Goal: Task Accomplishment & Management: Use online tool/utility

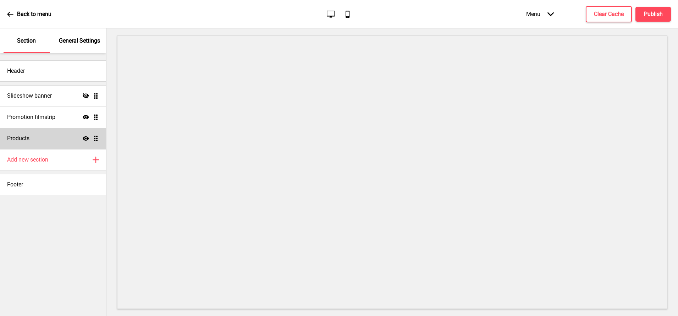
click at [39, 134] on div "Products Show Drag" at bounding box center [53, 138] width 106 height 21
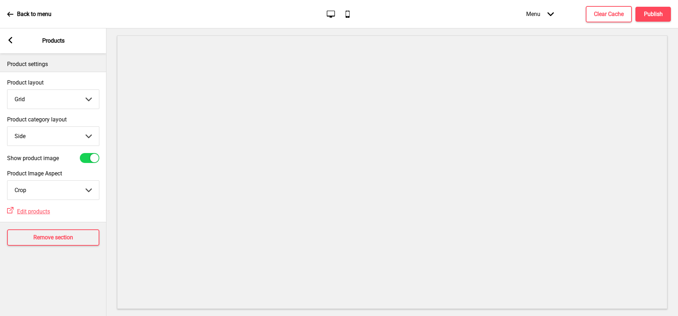
click at [42, 139] on select "Top Side" at bounding box center [53, 136] width 92 height 19
select select "top"
click at [7, 127] on select "Top Side" at bounding box center [53, 136] width 92 height 19
click at [7, 37] on div "Arrow left Products" at bounding box center [53, 40] width 106 height 25
click at [8, 41] on rect at bounding box center [10, 40] width 6 height 6
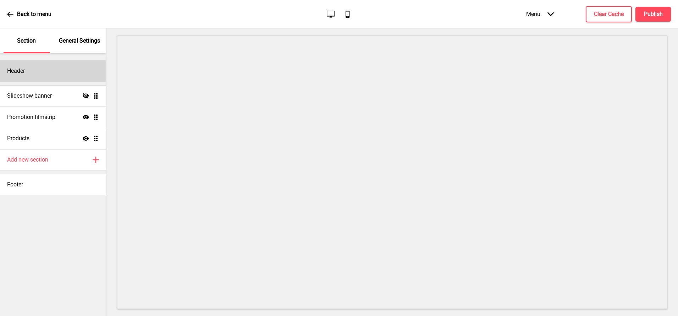
click at [29, 66] on div "Header" at bounding box center [53, 70] width 106 height 21
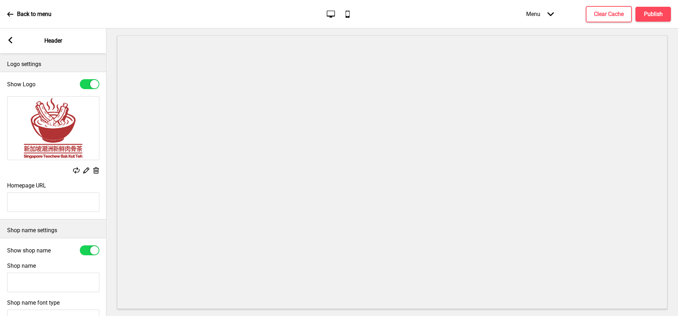
click at [86, 170] on rect at bounding box center [85, 169] width 7 height 7
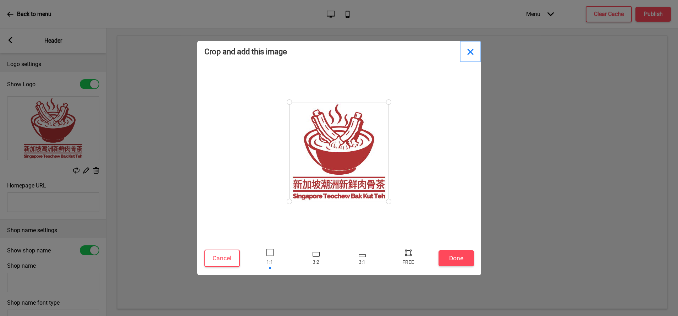
click at [473, 50] on button "Close" at bounding box center [470, 51] width 21 height 21
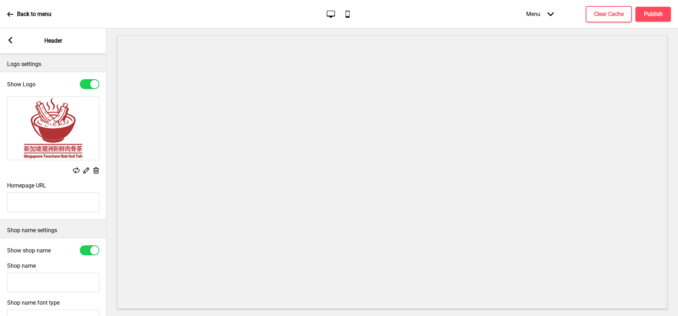
type input "#fdf6e3"
click at [13, 40] on rect at bounding box center [10, 40] width 6 height 6
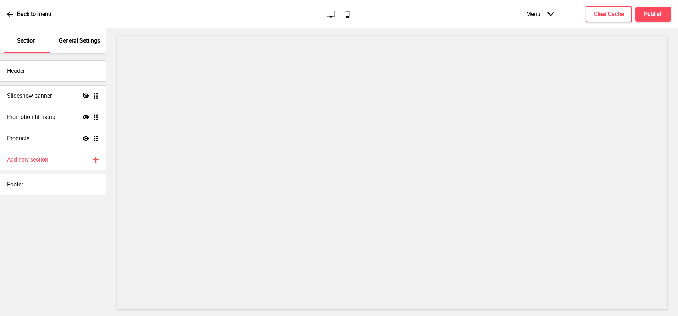
click at [77, 44] on p "General Settings" at bounding box center [79, 41] width 41 height 8
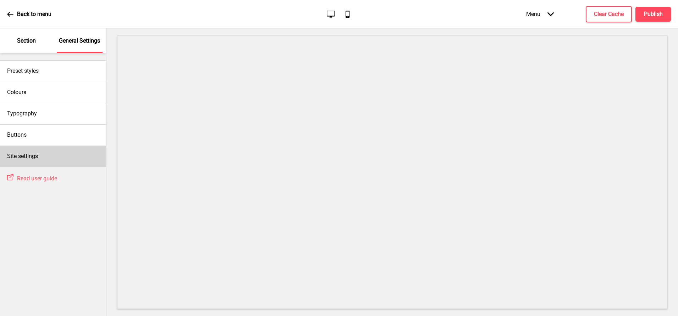
click at [48, 161] on div "Site settings" at bounding box center [53, 156] width 106 height 21
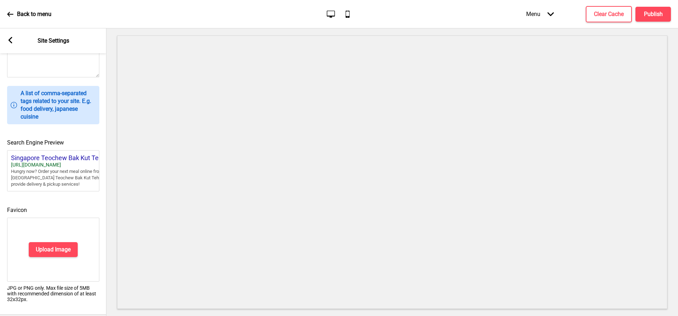
scroll to position [252, 0]
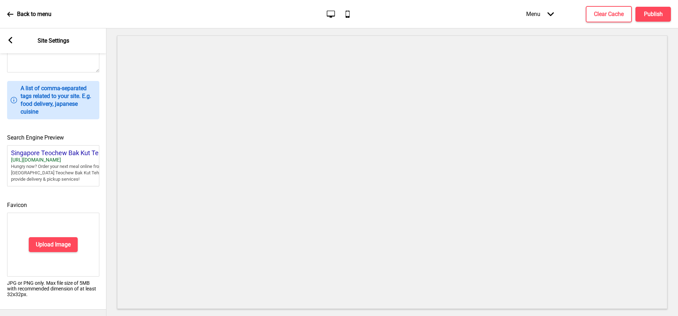
click at [42, 251] on div "Upload Image" at bounding box center [53, 245] width 92 height 64
click at [42, 238] on button "Upload Image" at bounding box center [53, 244] width 49 height 15
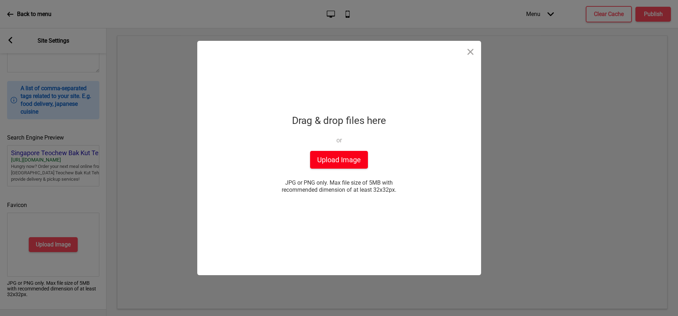
click at [350, 162] on button "Upload Image" at bounding box center [339, 160] width 58 height 18
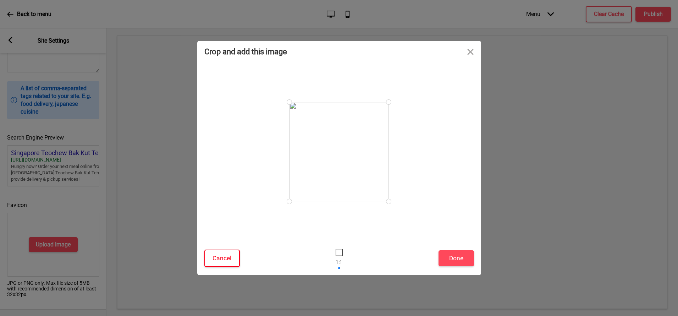
click at [216, 257] on button "Cancel" at bounding box center [221, 257] width 35 height 17
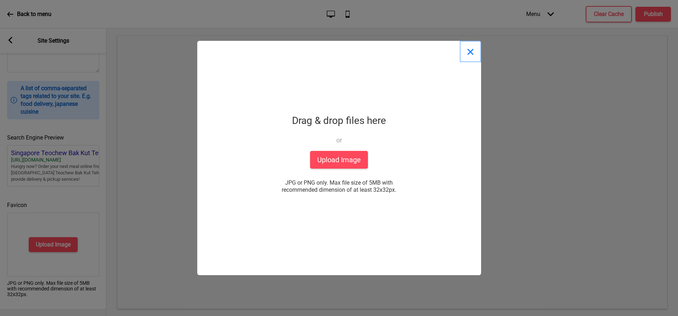
click at [471, 53] on button "Close" at bounding box center [470, 51] width 21 height 21
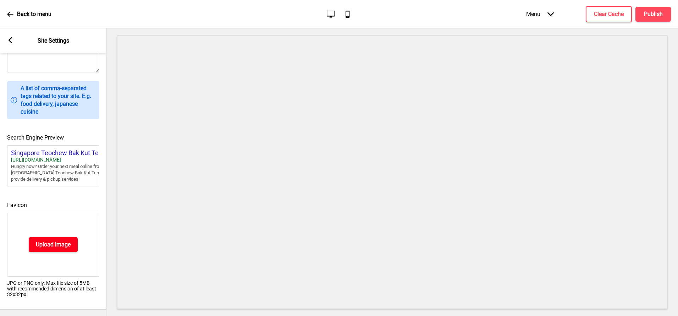
click at [59, 243] on h4 "Upload Image" at bounding box center [53, 245] width 35 height 8
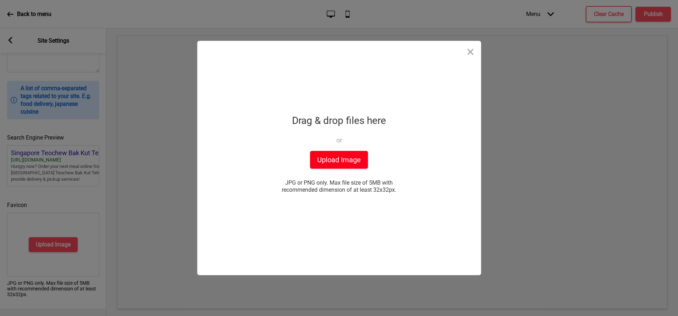
click at [334, 159] on button "Upload Image" at bounding box center [339, 160] width 58 height 18
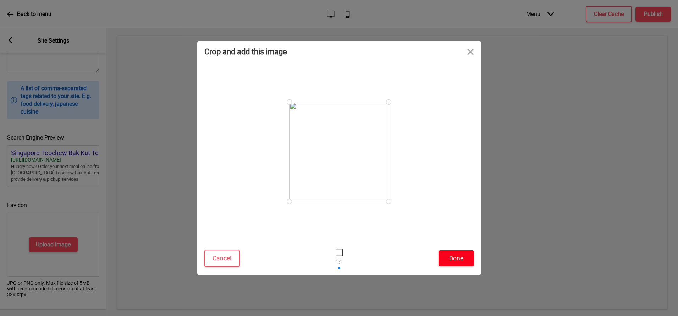
click at [450, 256] on button "Done" at bounding box center [456, 258] width 35 height 16
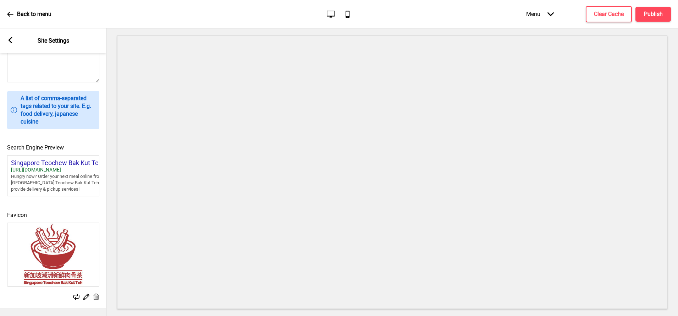
scroll to position [241, 0]
type input "#b13335"
click at [655, 13] on h4 "Publish" at bounding box center [653, 14] width 19 height 8
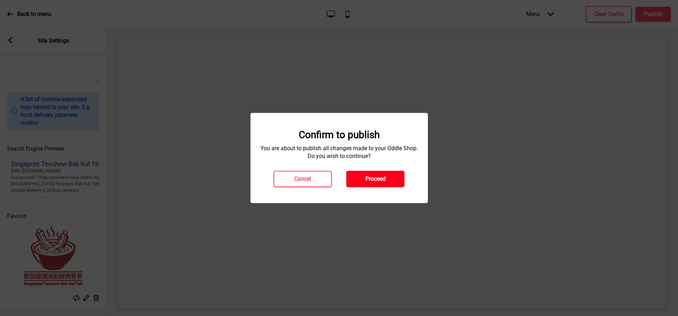
click at [375, 177] on h4 "Proceed" at bounding box center [376, 179] width 20 height 8
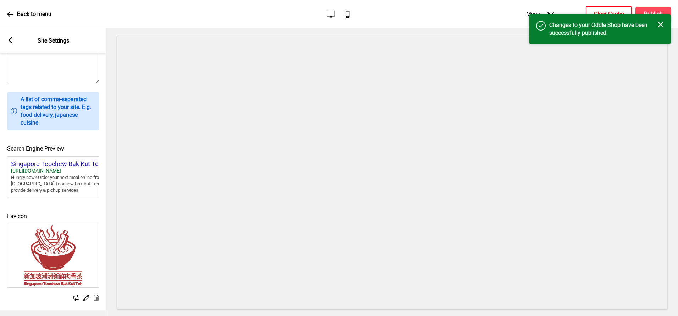
click at [609, 12] on h4 "Clear Cache" at bounding box center [609, 14] width 30 height 8
click at [10, 42] on icon at bounding box center [11, 40] width 4 height 6
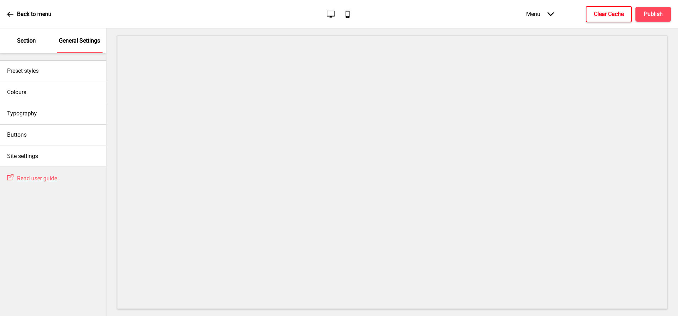
click at [29, 42] on p "Section" at bounding box center [26, 41] width 19 height 8
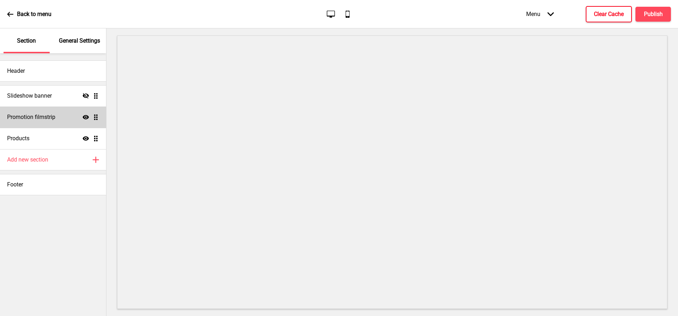
click at [74, 115] on div "Promotion filmstrip Show Drag" at bounding box center [53, 116] width 106 height 21
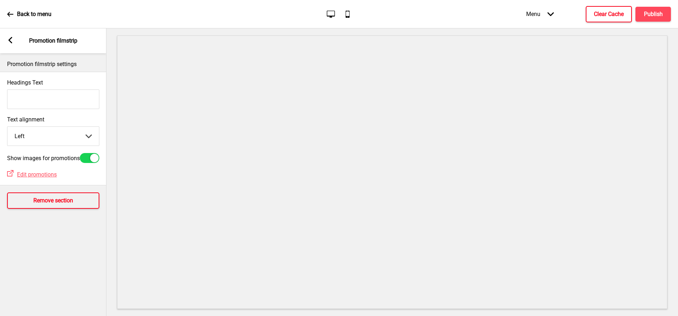
click at [45, 202] on h4 "Remove section" at bounding box center [53, 201] width 40 height 8
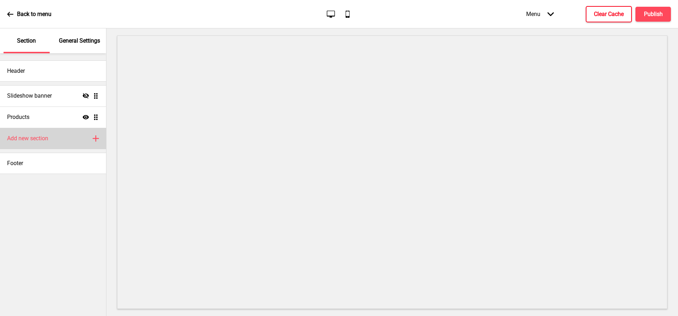
click at [38, 137] on h4 "Add new section" at bounding box center [27, 139] width 41 height 8
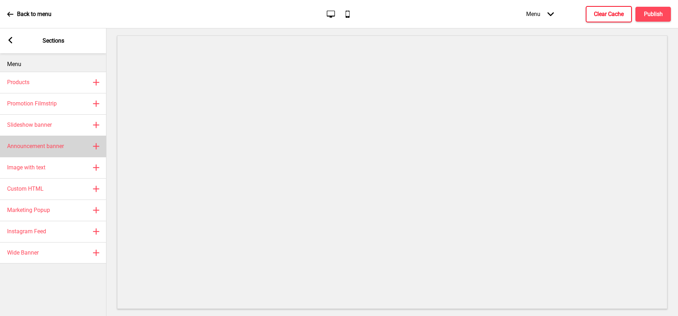
click at [49, 148] on h4 "Announcement banner" at bounding box center [35, 146] width 57 height 8
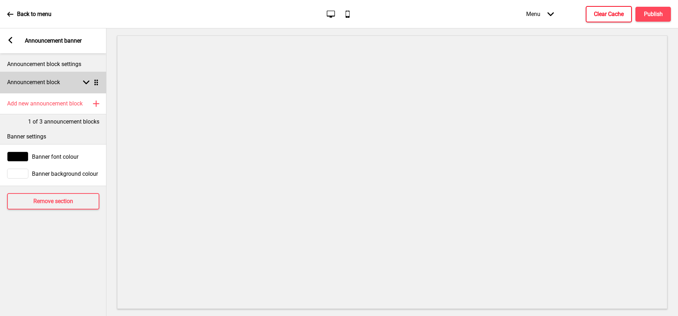
click at [47, 81] on h4 "Announcement block" at bounding box center [33, 82] width 53 height 8
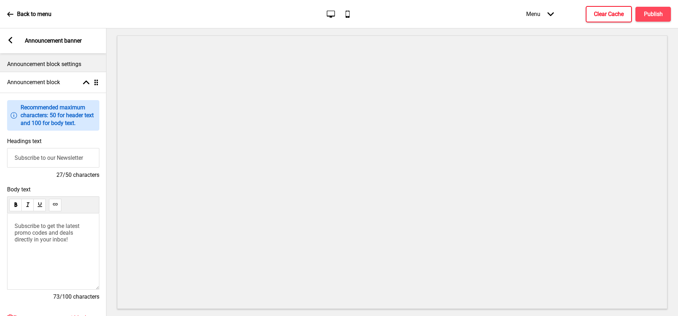
click at [33, 155] on input "Subscribe to our Newsletter" at bounding box center [53, 158] width 92 height 20
type input "Welcome to Singapore Teochew Bak Kut Teh"
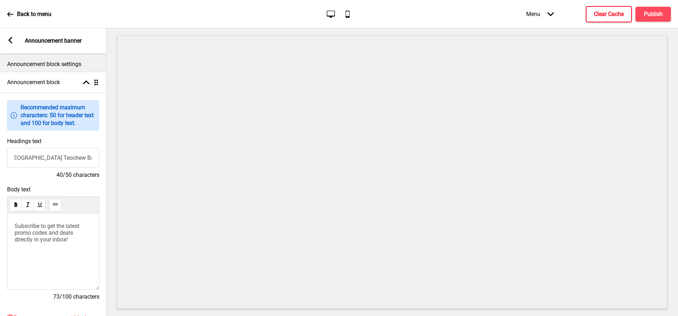
click at [32, 234] on span "Subscribe to get the latest promo codes and deals directly in your inbox!" at bounding box center [48, 233] width 66 height 20
click at [11, 42] on icon at bounding box center [11, 40] width 4 height 6
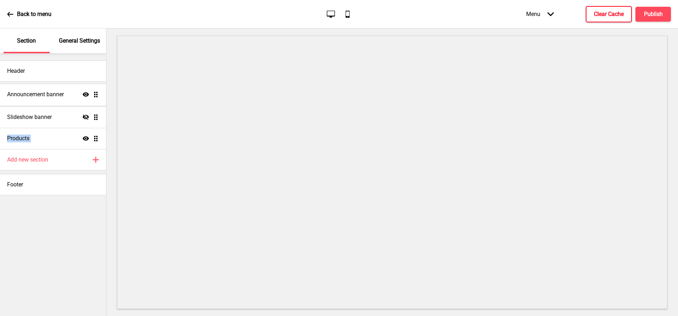
drag, startPoint x: 95, startPoint y: 138, endPoint x: 95, endPoint y: 93, distance: 45.1
click at [95, 93] on ul "Slideshow banner Hide Drag Products Show Drag Announcement banner Show Drag" at bounding box center [53, 117] width 106 height 64
click at [66, 213] on div "Header Announcement banner Show Drag Slideshow banner Hide Drag Products Show D…" at bounding box center [53, 184] width 106 height 263
click at [646, 16] on h4 "Publish" at bounding box center [653, 14] width 19 height 8
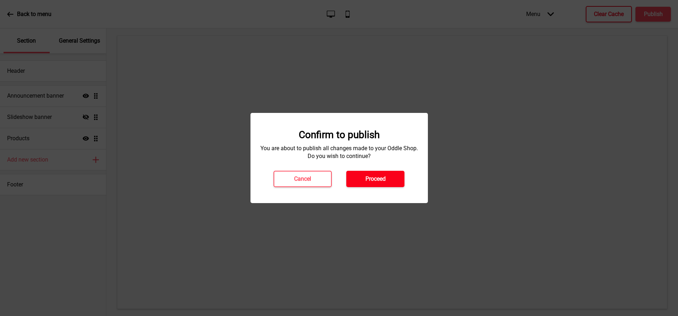
click at [362, 183] on button "Proceed" at bounding box center [375, 179] width 58 height 16
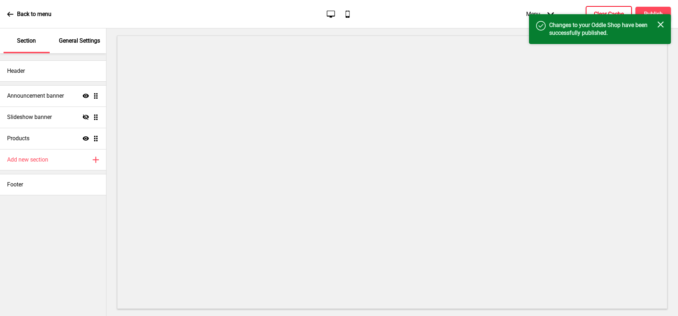
click at [597, 11] on h4 "Clear Cache" at bounding box center [609, 14] width 30 height 8
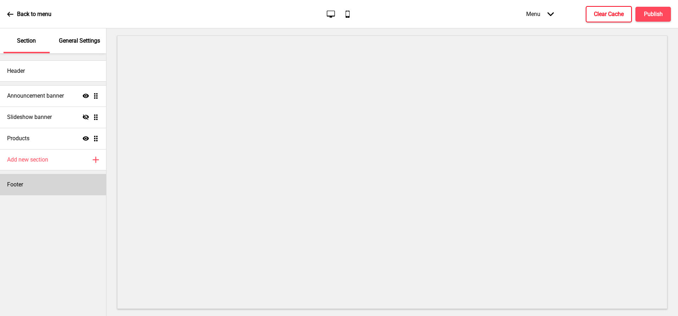
click at [29, 192] on div "Footer" at bounding box center [53, 184] width 106 height 21
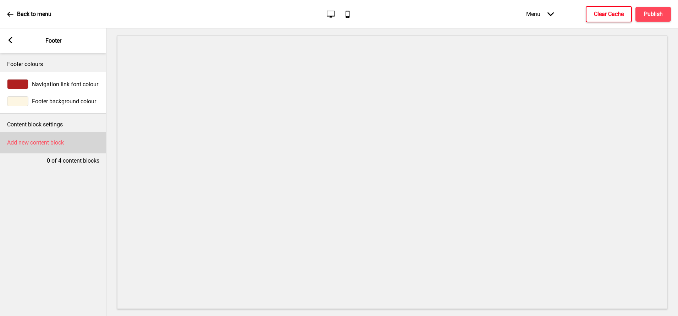
click at [32, 143] on h4 "Add new content block" at bounding box center [35, 143] width 57 height 8
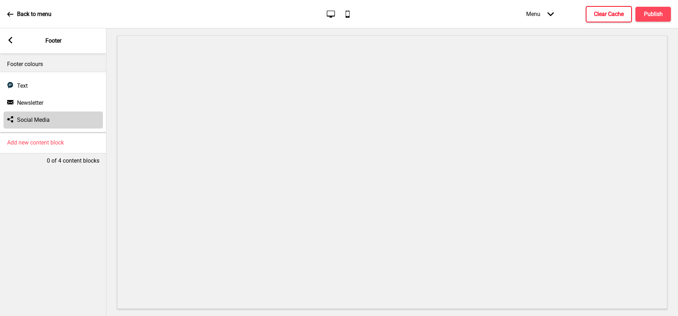
click at [33, 120] on h4 "Social Media" at bounding box center [33, 120] width 33 height 8
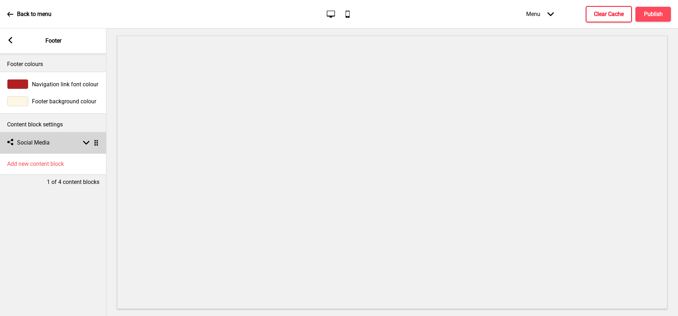
click at [33, 144] on h4 "Social Media" at bounding box center [33, 143] width 33 height 8
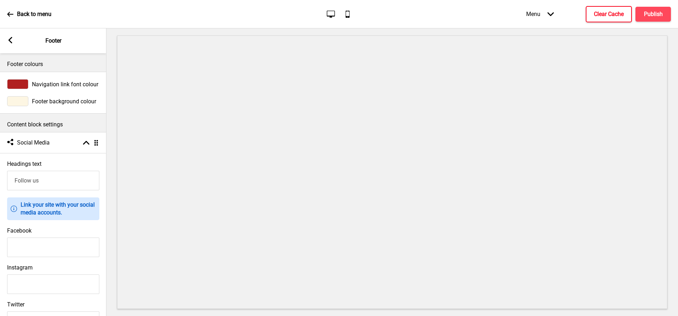
click at [20, 248] on input "Facebook" at bounding box center [53, 247] width 92 height 20
paste input "https://www.facebook.com/profile.php?id=61579124383030"
type input "https://www.facebook.com/profile.php?id=61579124383030"
click at [10, 38] on rect at bounding box center [10, 40] width 6 height 6
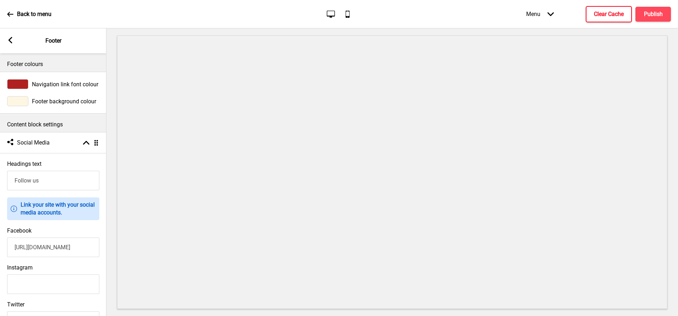
scroll to position [0, 0]
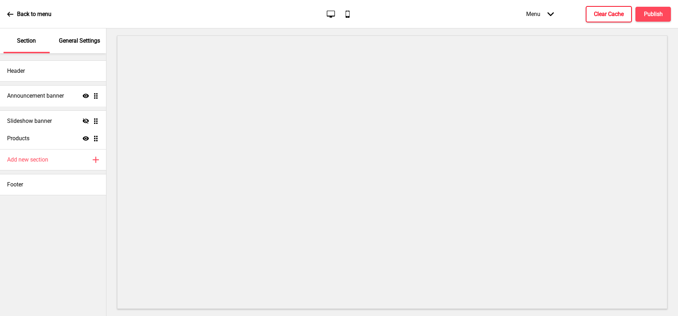
drag, startPoint x: 95, startPoint y: 116, endPoint x: 96, endPoint y: 120, distance: 4.2
click at [96, 120] on ul "Announcement banner Show Drag Slideshow banner Hide Drag Products Show Drag" at bounding box center [53, 117] width 106 height 64
click at [86, 116] on icon at bounding box center [86, 116] width 6 height 5
click at [55, 115] on div "Slideshow banner Show Drag" at bounding box center [53, 116] width 106 height 21
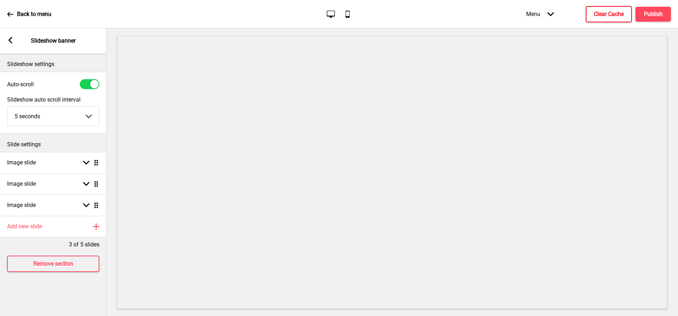
click at [87, 82] on div at bounding box center [90, 84] width 20 height 10
checkbox input "false"
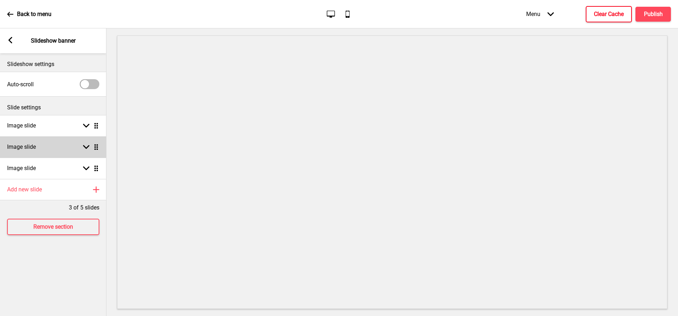
click at [67, 153] on div "Image slide Arrow down Drag" at bounding box center [53, 146] width 106 height 21
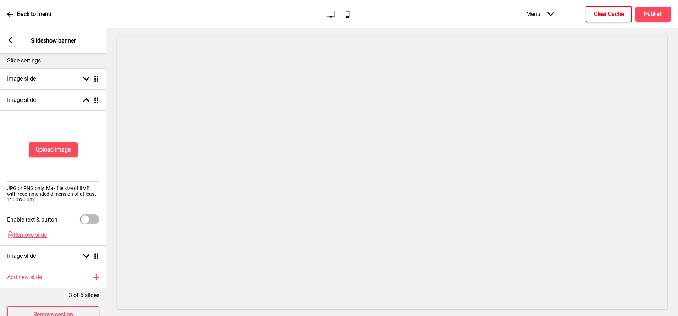
scroll to position [61, 0]
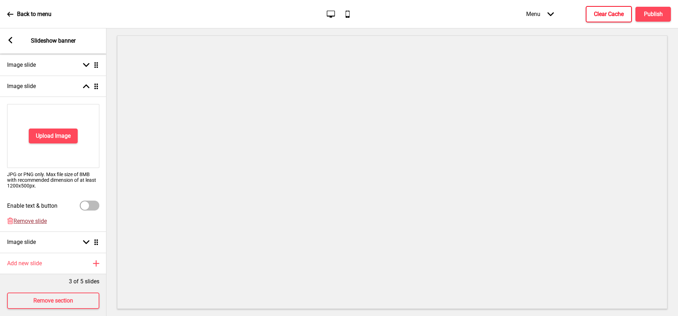
click at [33, 219] on span "Remove slide" at bounding box center [29, 221] width 33 height 7
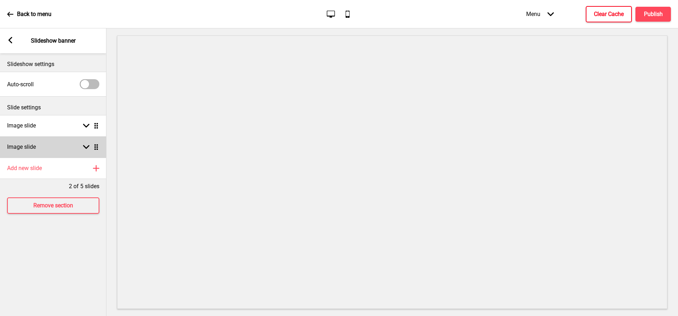
click at [34, 152] on div "Image slide Arrow down Drag" at bounding box center [53, 146] width 106 height 21
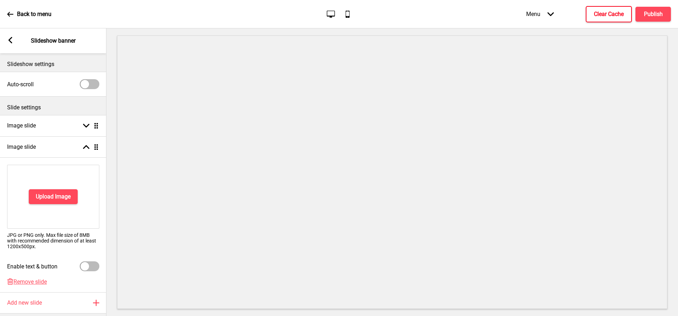
click at [31, 285] on div "Delete Remove slide" at bounding box center [53, 285] width 106 height 14
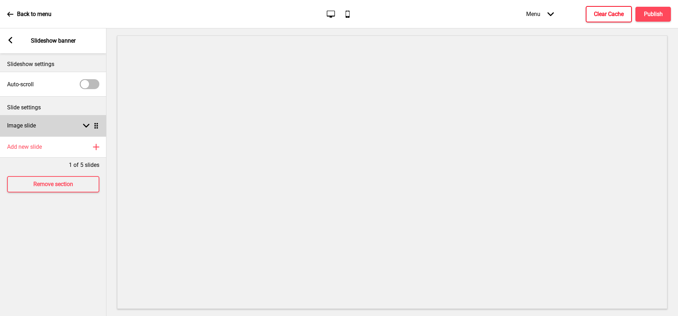
click at [33, 117] on div "Image slide Arrow down Drag" at bounding box center [53, 125] width 106 height 21
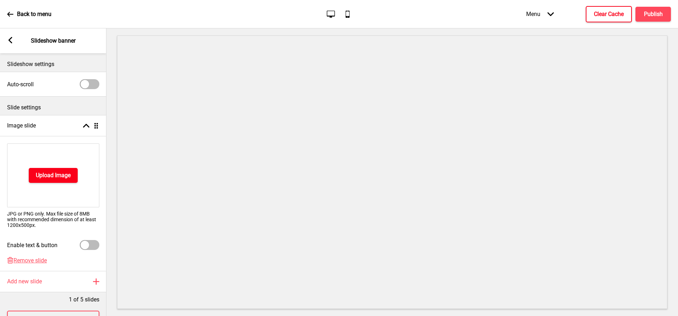
click at [38, 175] on h4 "Upload Image" at bounding box center [53, 175] width 35 height 8
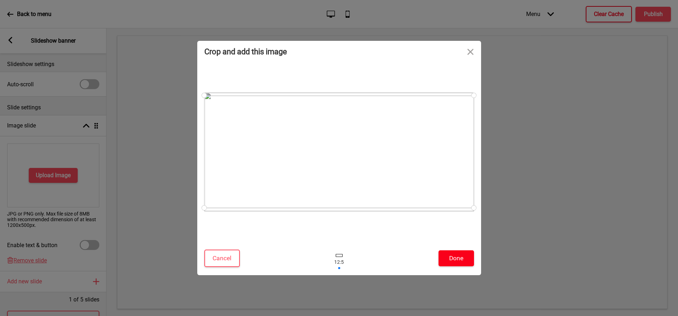
click at [456, 252] on button "Done" at bounding box center [456, 258] width 35 height 16
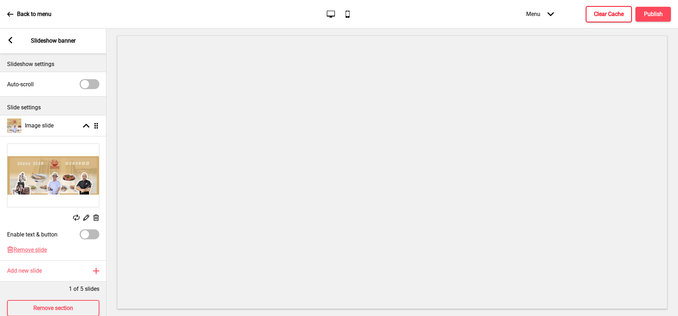
click at [9, 316] on button "X" at bounding box center [4, 319] width 9 height 7
click at [11, 41] on rect at bounding box center [10, 40] width 6 height 6
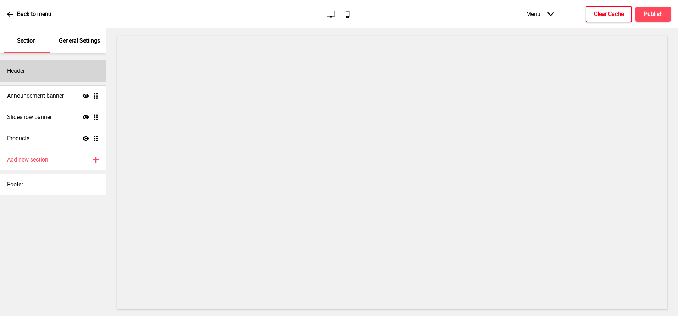
click at [31, 66] on div "Header" at bounding box center [53, 70] width 106 height 21
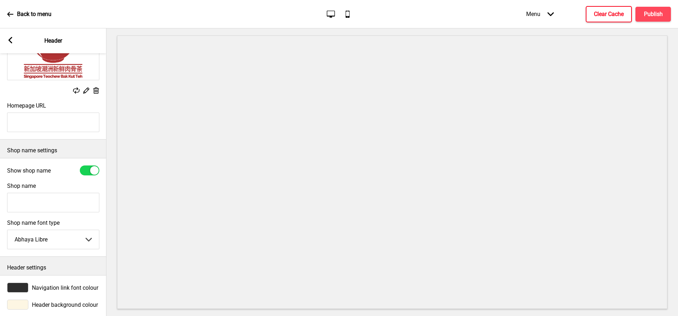
scroll to position [88, 0]
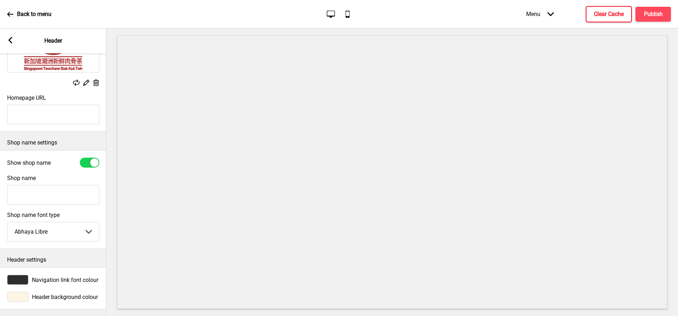
click at [17, 296] on div at bounding box center [17, 297] width 21 height 10
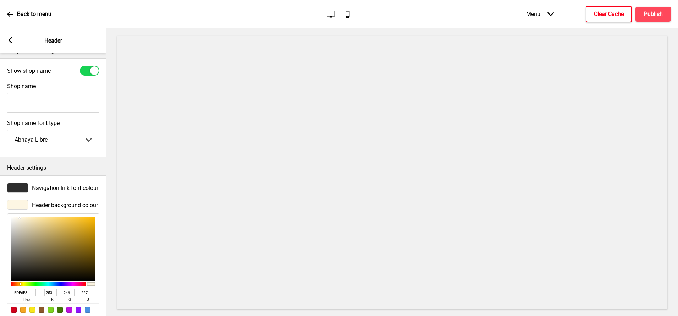
scroll to position [203, 0]
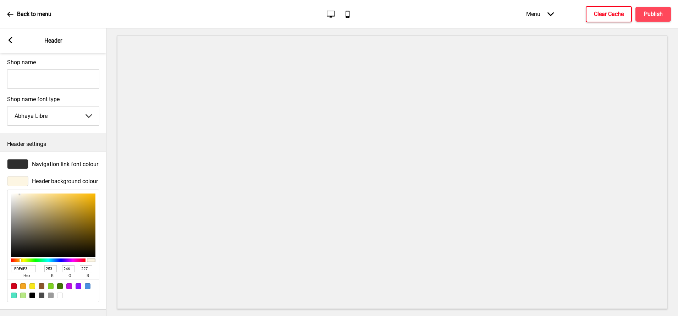
click at [28, 268] on input "FDF6E3" at bounding box center [23, 268] width 25 height 7
click at [12, 39] on rect at bounding box center [10, 40] width 6 height 6
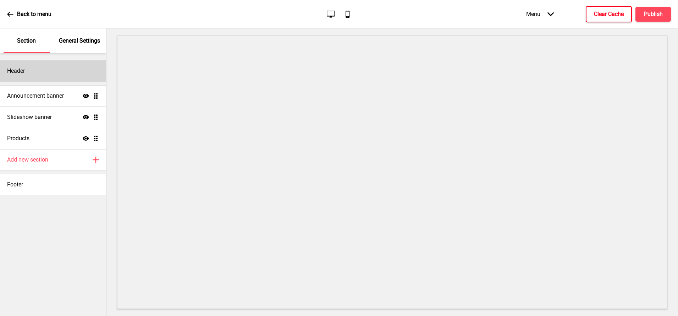
click at [32, 68] on div "Header" at bounding box center [53, 70] width 106 height 21
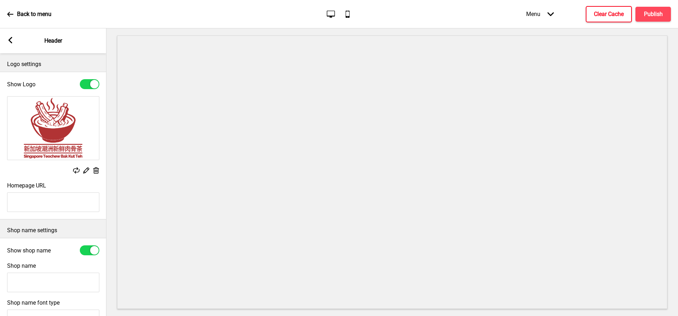
click at [90, 251] on div at bounding box center [94, 250] width 9 height 9
checkbox input "false"
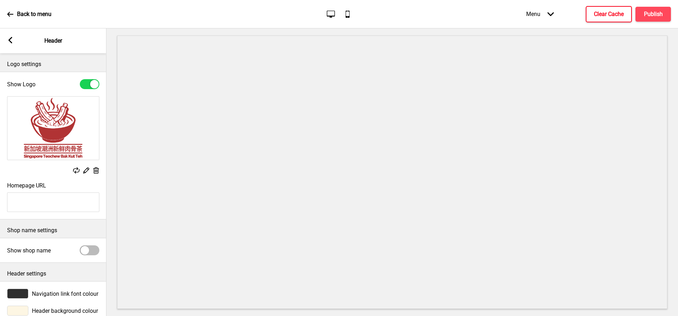
click at [8, 39] on rect at bounding box center [10, 40] width 6 height 6
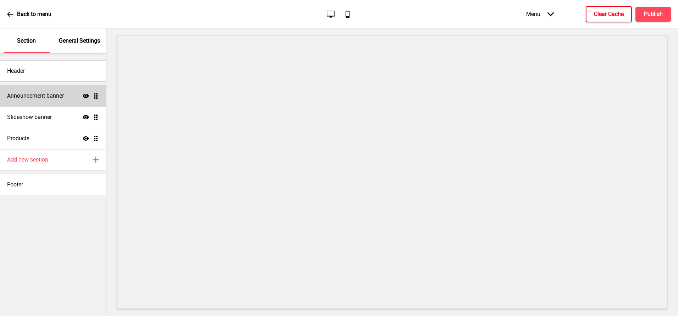
click at [59, 93] on h4 "Announcement banner" at bounding box center [35, 96] width 57 height 8
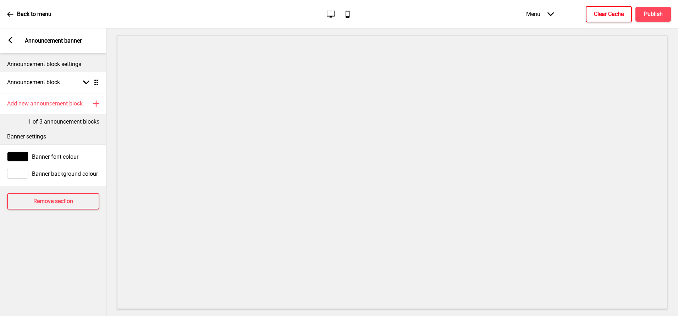
click at [23, 172] on div at bounding box center [17, 174] width 21 height 10
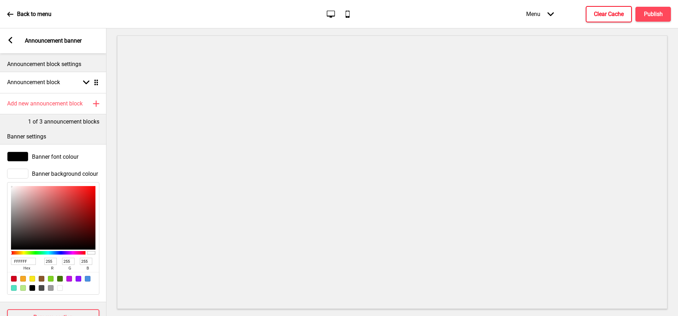
click at [24, 260] on input "FFFFFF" at bounding box center [23, 261] width 25 height 7
paste input "DF6E3"
type input "FDF6E3"
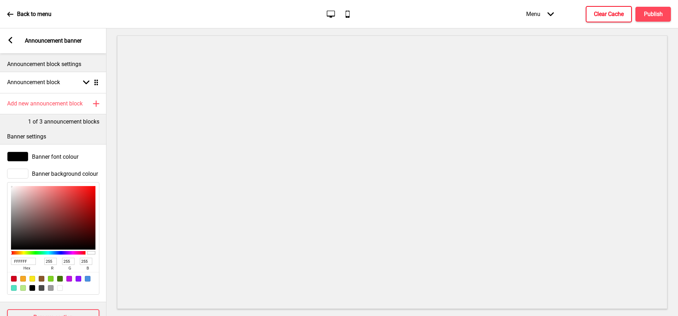
type input "253"
type input "246"
type input "227"
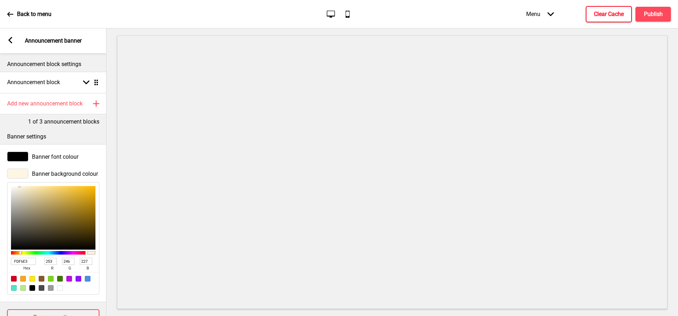
type input "FDF6E3"
click at [10, 40] on rect at bounding box center [10, 40] width 6 height 6
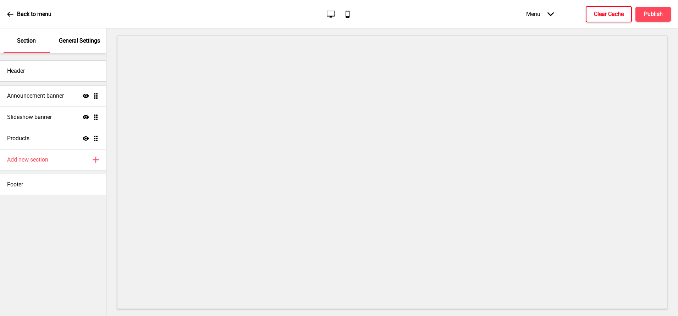
click at [71, 41] on p "General Settings" at bounding box center [79, 41] width 41 height 8
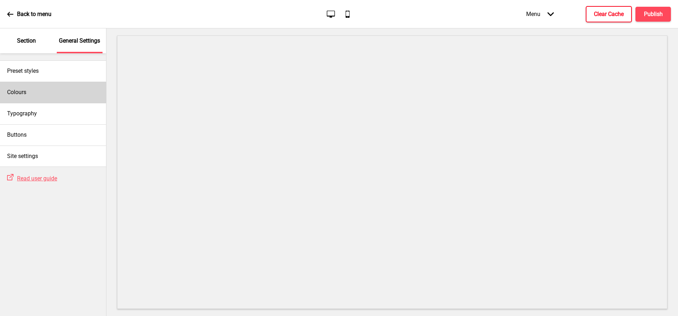
click at [45, 96] on div "Colours" at bounding box center [53, 92] width 106 height 21
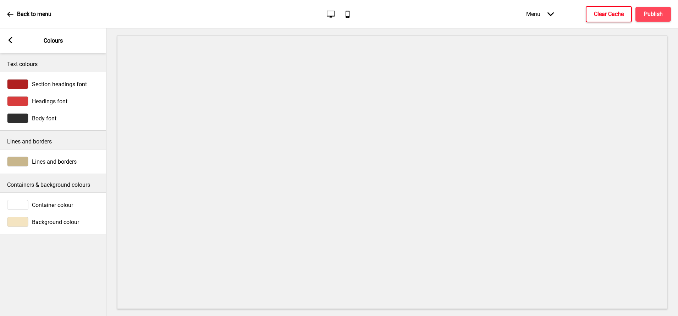
click at [23, 85] on div at bounding box center [17, 84] width 21 height 10
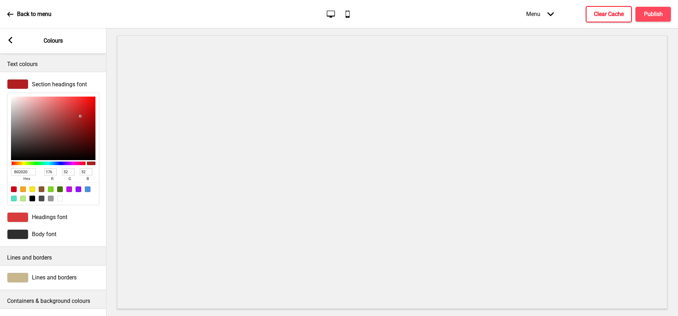
click at [26, 171] on input "B02020" at bounding box center [23, 171] width 25 height 7
click at [10, 40] on rect at bounding box center [10, 40] width 6 height 6
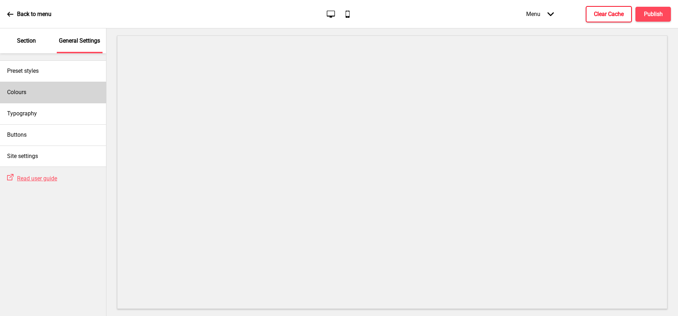
click at [23, 89] on h4 "Colours" at bounding box center [16, 92] width 19 height 8
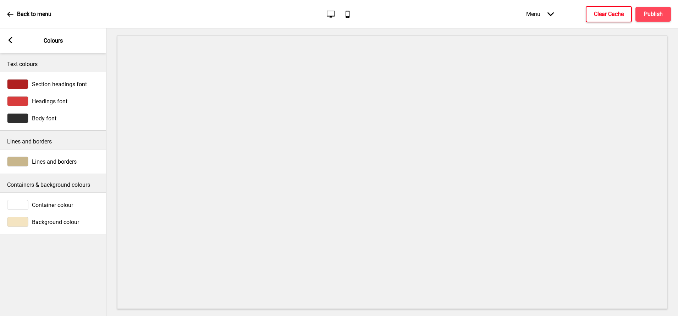
click at [15, 102] on div at bounding box center [17, 101] width 21 height 10
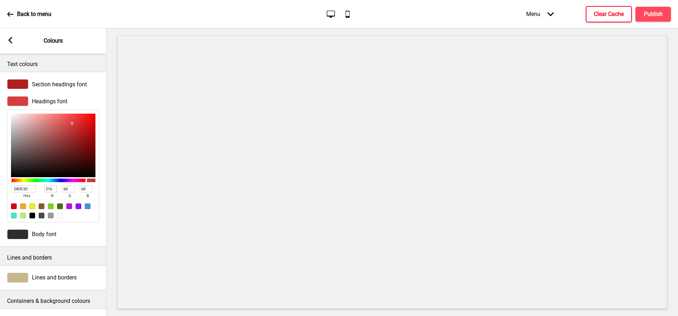
click at [22, 188] on input "D83C3C" at bounding box center [23, 188] width 25 height 7
paste input "B02020"
type input "B02020"
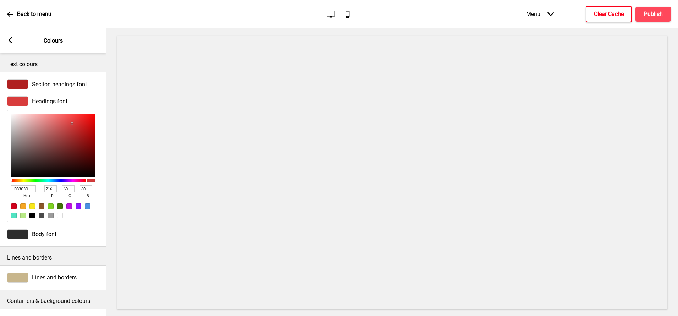
type input "176"
type input "32"
click at [33, 213] on div at bounding box center [32, 216] width 6 height 6
type input "000000"
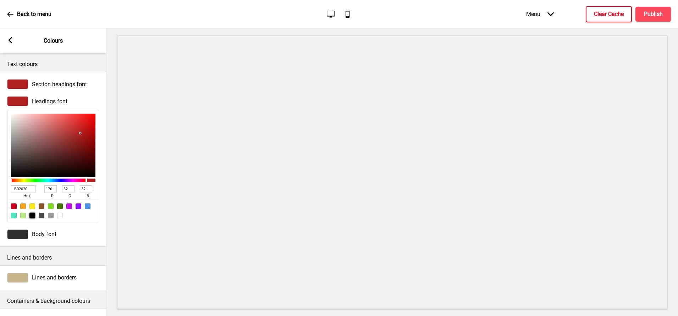
type input "0"
click at [652, 15] on h4 "Publish" at bounding box center [653, 14] width 19 height 8
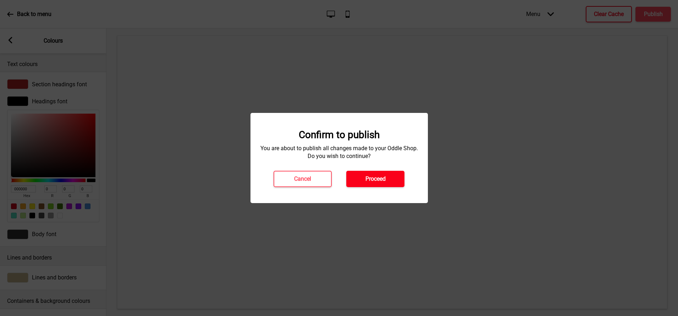
click at [375, 179] on h4 "Proceed" at bounding box center [376, 179] width 20 height 8
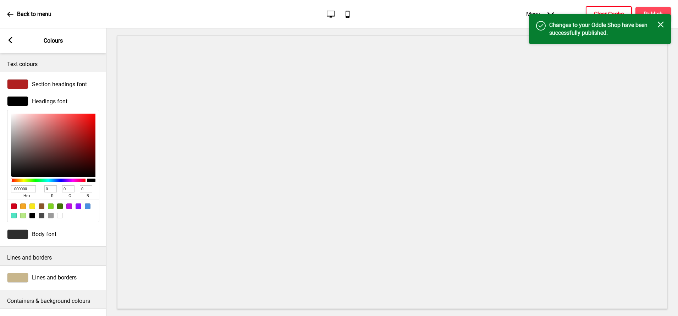
click at [599, 10] on h4 "Clear Cache" at bounding box center [609, 14] width 30 height 8
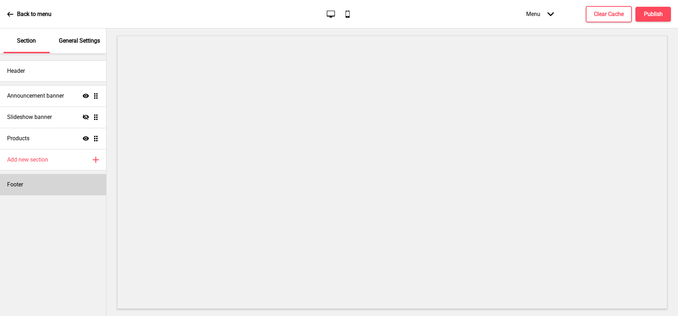
click at [61, 183] on div "Footer" at bounding box center [53, 184] width 106 height 21
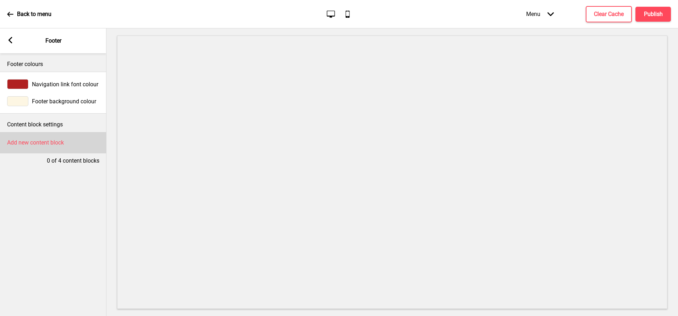
click at [51, 144] on h4 "Add new content block" at bounding box center [35, 143] width 57 height 8
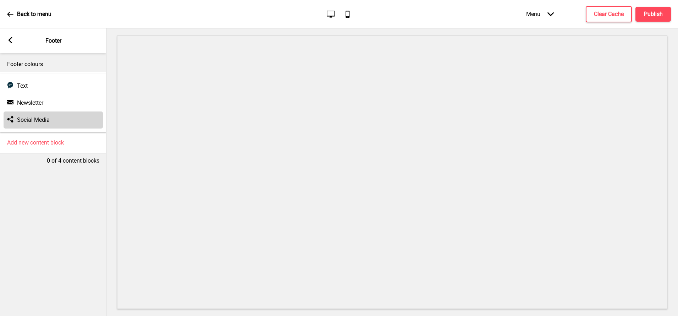
click at [43, 122] on h4 "Social Media" at bounding box center [33, 120] width 33 height 8
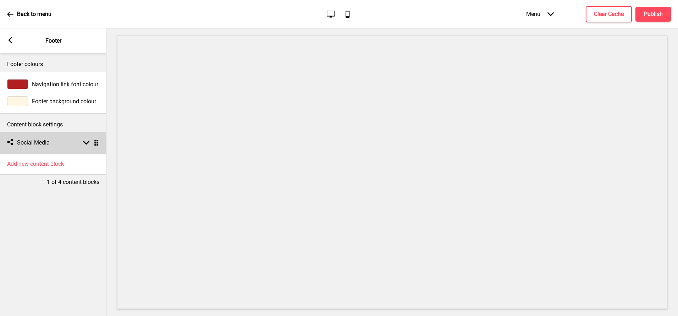
click at [39, 142] on h4 "Social Media" at bounding box center [33, 143] width 33 height 8
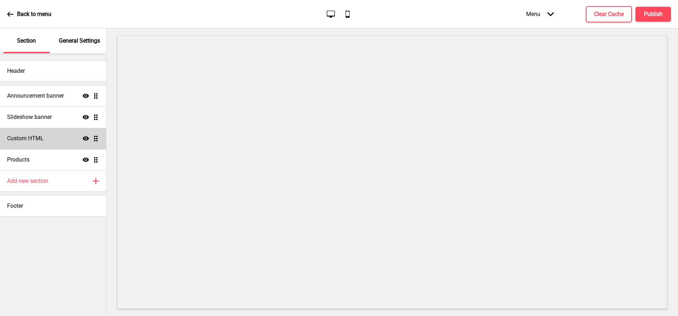
click at [63, 143] on div "Custom HTML Show Drag" at bounding box center [53, 138] width 106 height 21
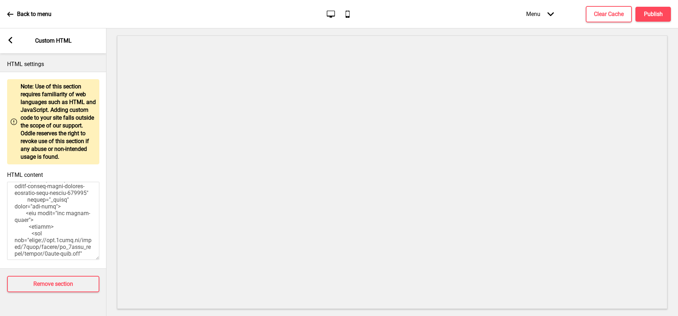
scroll to position [393, 0]
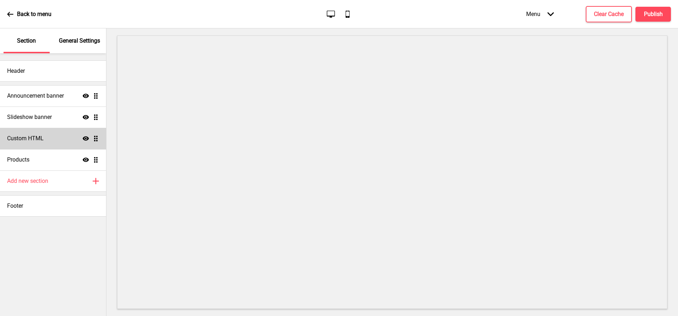
click at [32, 140] on h4 "Custom HTML" at bounding box center [25, 139] width 37 height 8
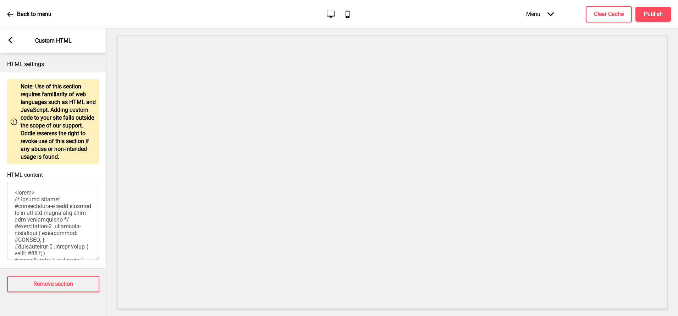
drag, startPoint x: 51, startPoint y: 245, endPoint x: 15, endPoint y: 119, distance: 131.6
click at [15, 119] on div "Warning Note: Use of this section requires familiarity of web languages such as…" at bounding box center [53, 170] width 106 height 197
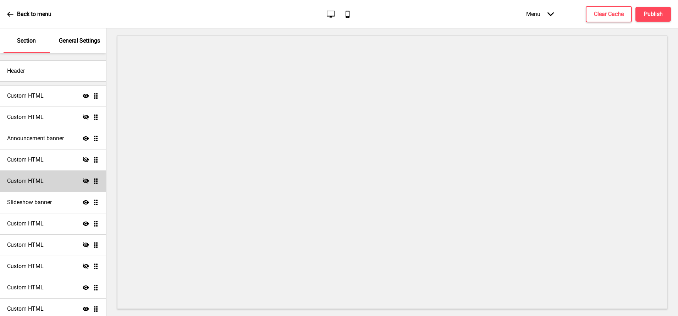
scroll to position [156, 0]
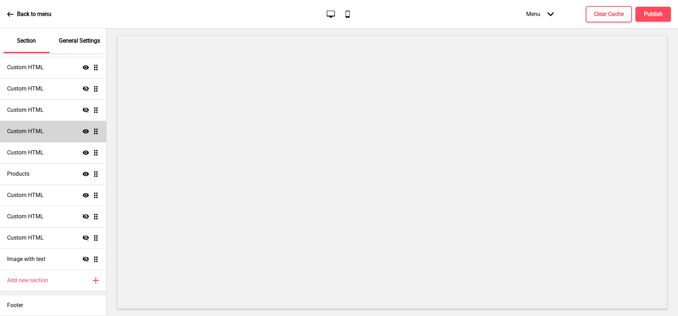
click at [55, 125] on div "Custom HTML Show Drag" at bounding box center [53, 131] width 106 height 21
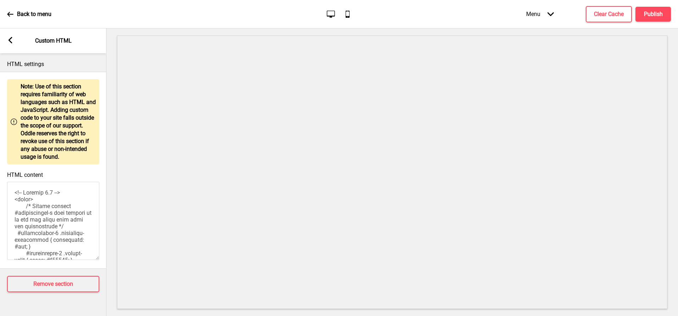
click at [9, 38] on rect at bounding box center [10, 40] width 6 height 6
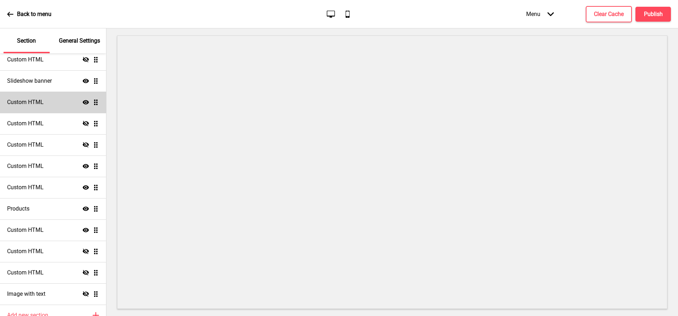
scroll to position [121, 0]
click at [51, 101] on div "Custom HTML Show Drag" at bounding box center [53, 102] width 106 height 21
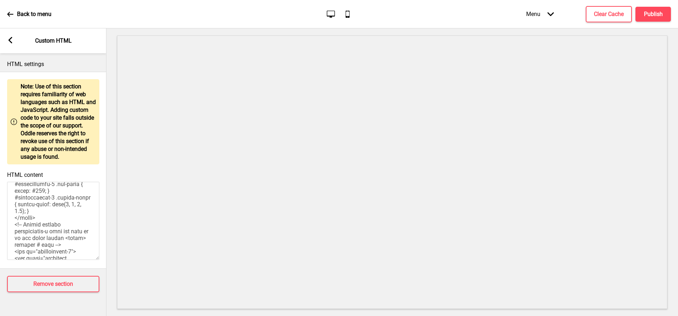
scroll to position [0, 0]
drag, startPoint x: 61, startPoint y: 248, endPoint x: 27, endPoint y: 138, distance: 115.4
click at [27, 138] on div "Warning Note: Use of this section requires familiarity of web languages such as…" at bounding box center [53, 170] width 106 height 197
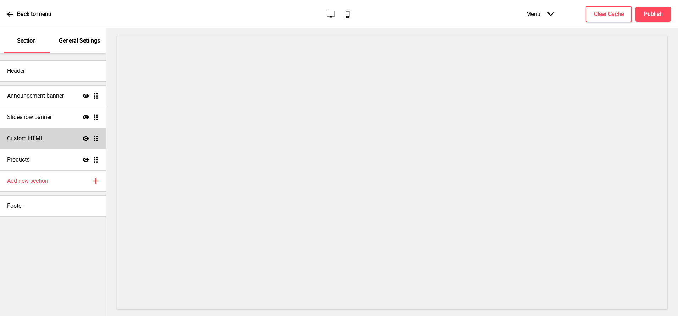
click at [48, 143] on div "Custom HTML Show Drag" at bounding box center [53, 138] width 106 height 21
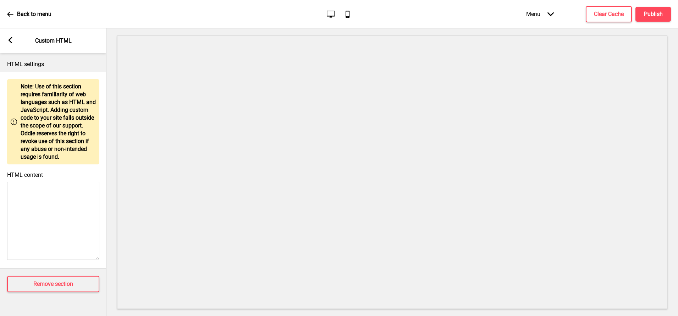
click at [46, 267] on div "Warning Note: Use of this section requires familiarity of web languages such as…" at bounding box center [53, 170] width 106 height 197
click at [43, 232] on textarea "HTML content" at bounding box center [53, 221] width 92 height 78
click at [11, 38] on icon at bounding box center [11, 40] width 4 height 6
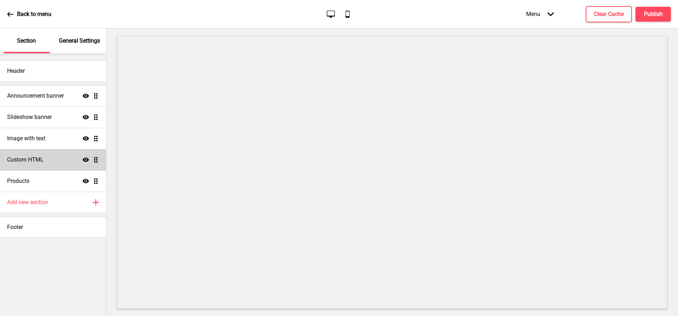
click at [56, 165] on div "Custom HTML Show Drag" at bounding box center [53, 159] width 106 height 21
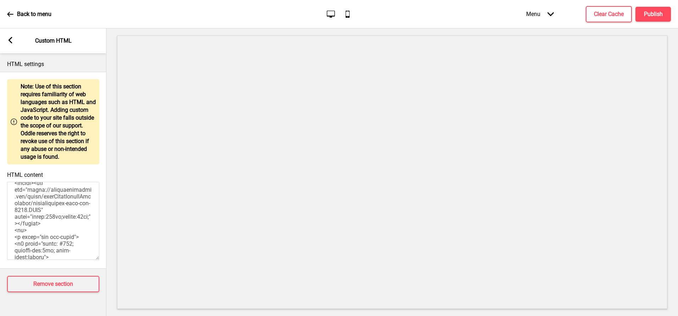
scroll to position [380, 0]
drag, startPoint x: 29, startPoint y: 189, endPoint x: 54, endPoint y: 208, distance: 31.7
click at [54, 208] on textarea "HTML content" at bounding box center [53, 221] width 92 height 78
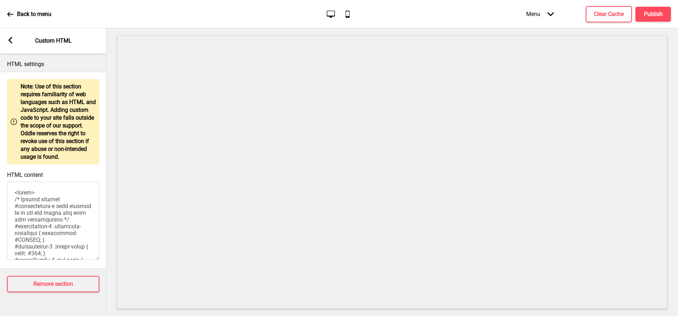
drag, startPoint x: 48, startPoint y: 254, endPoint x: 16, endPoint y: 85, distance: 172.3
click at [16, 85] on div "Warning Note: Use of this section requires familiarity of web languages such as…" at bounding box center [53, 170] width 106 height 197
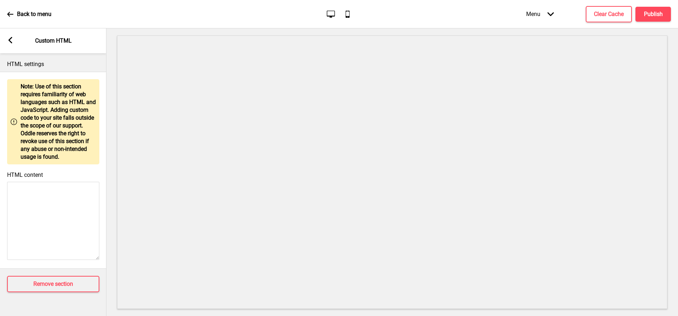
paste textarea "<style> /* ------------------------------- Featured Logos Section Styling -----…"
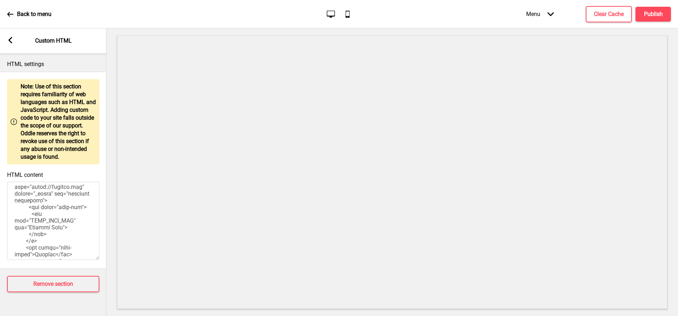
scroll to position [1202, 0]
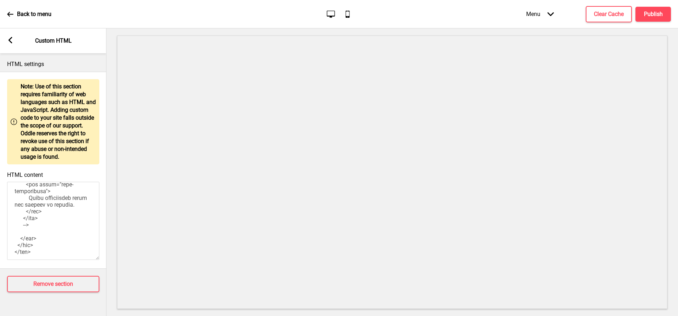
drag, startPoint x: 18, startPoint y: 229, endPoint x: 38, endPoint y: 225, distance: 20.5
click at [38, 225] on textarea "HTML content" at bounding box center [53, 221] width 92 height 78
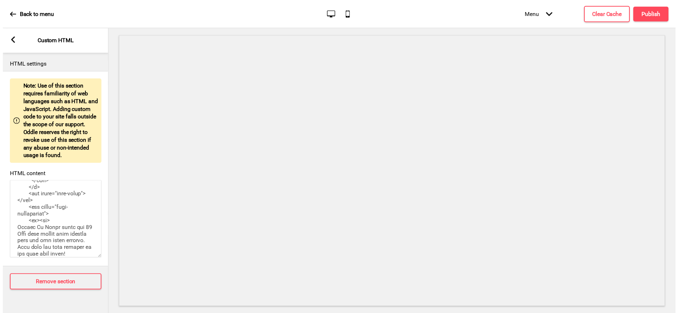
scroll to position [1001, 0]
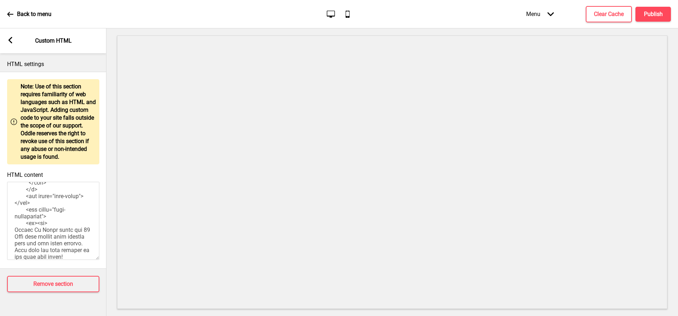
click at [57, 227] on textarea "HTML content" at bounding box center [53, 221] width 92 height 78
type textarea "<style> /* ------------------------------- Featured Logos Section Styling -----…"
click at [649, 18] on button "Publish" at bounding box center [653, 14] width 35 height 15
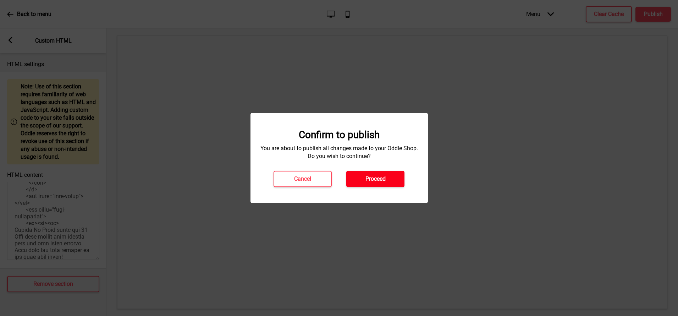
click at [387, 177] on button "Proceed" at bounding box center [375, 179] width 58 height 16
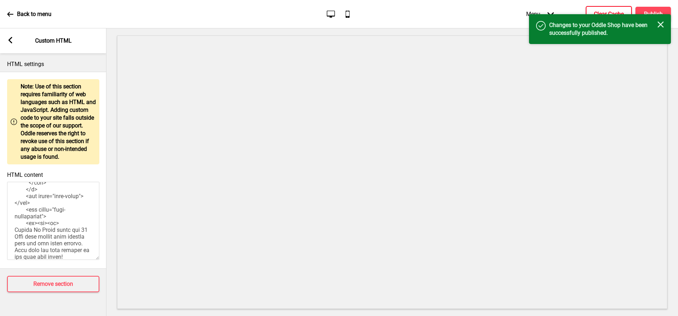
click at [601, 8] on button "Clear Cache" at bounding box center [609, 14] width 46 height 16
